Goal: Task Accomplishment & Management: Use online tool/utility

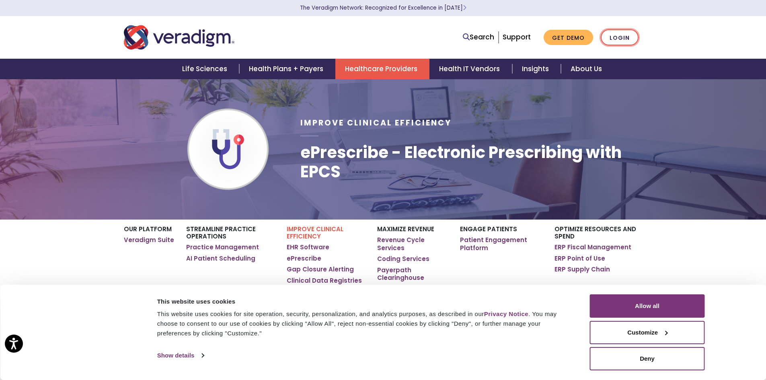
click at [632, 31] on link "Login" at bounding box center [620, 37] width 38 height 16
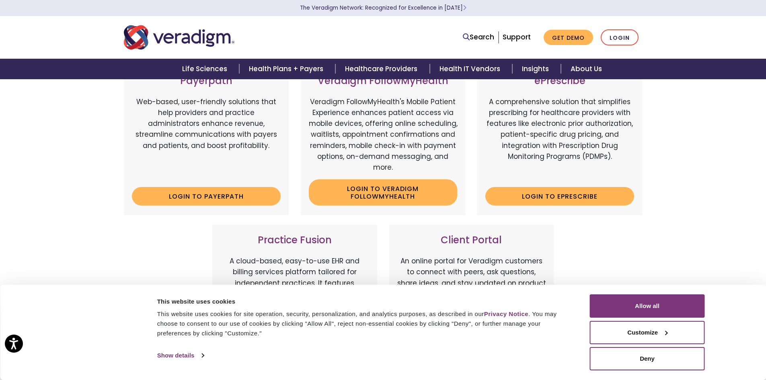
scroll to position [121, 0]
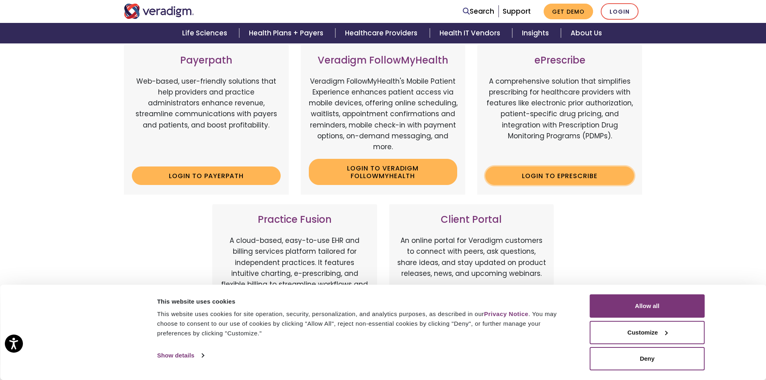
click at [558, 175] on link "Login to ePrescribe" at bounding box center [559, 175] width 149 height 18
